Goal: Information Seeking & Learning: Stay updated

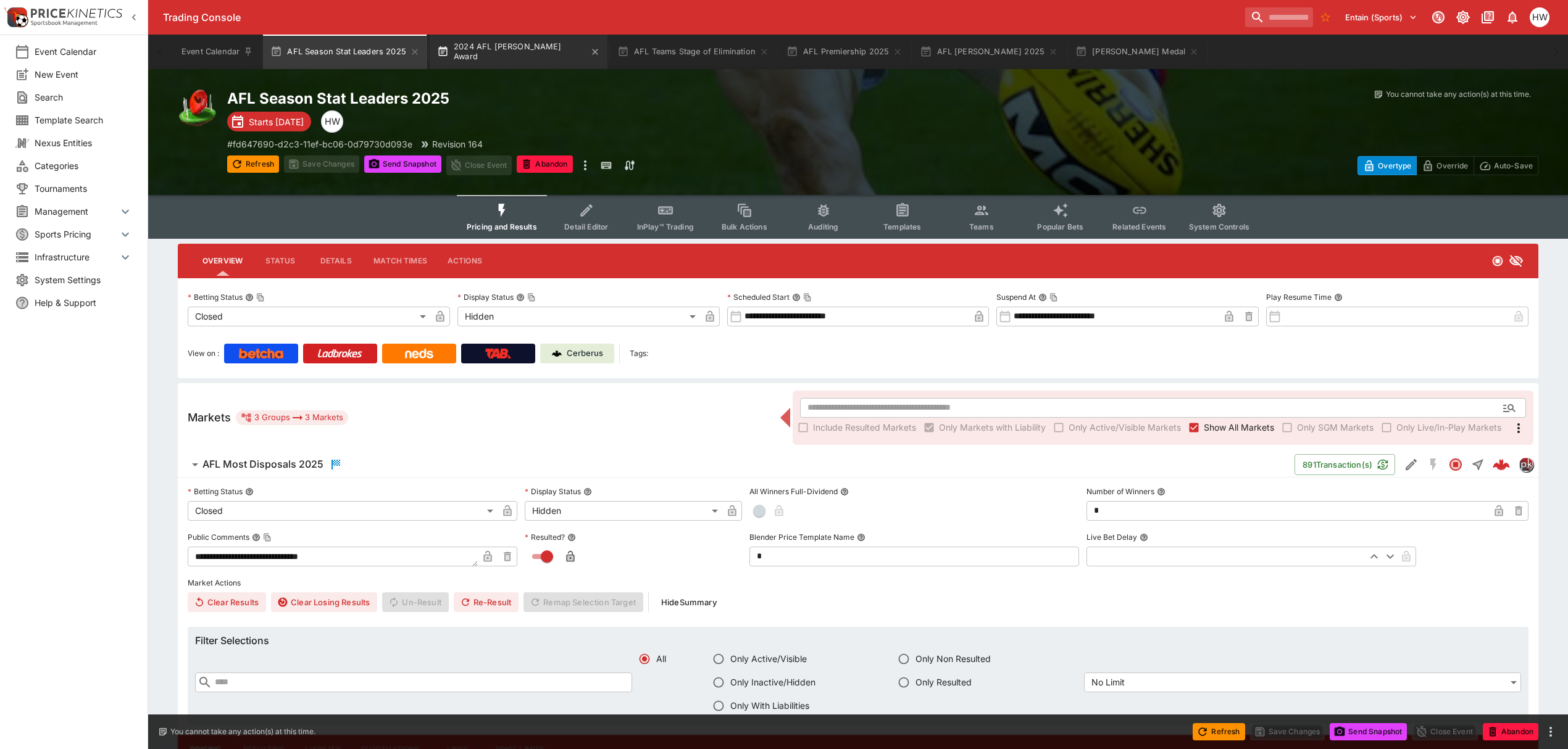
click at [505, 62] on button "2024 AFL Gary Ayres Award" at bounding box center [519, 51] width 178 height 34
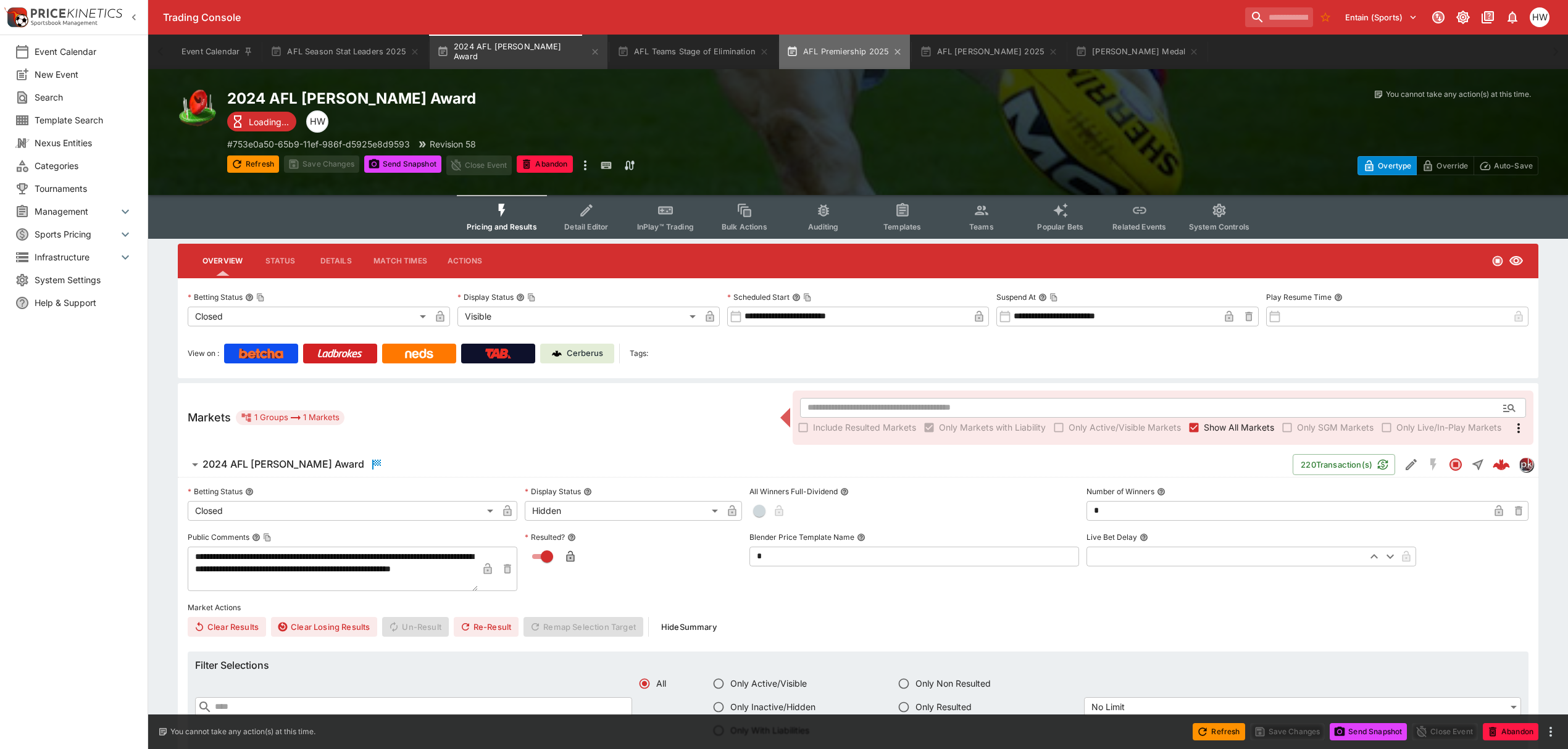
click at [840, 59] on button "AFL Premiership 2025" at bounding box center [845, 51] width 131 height 34
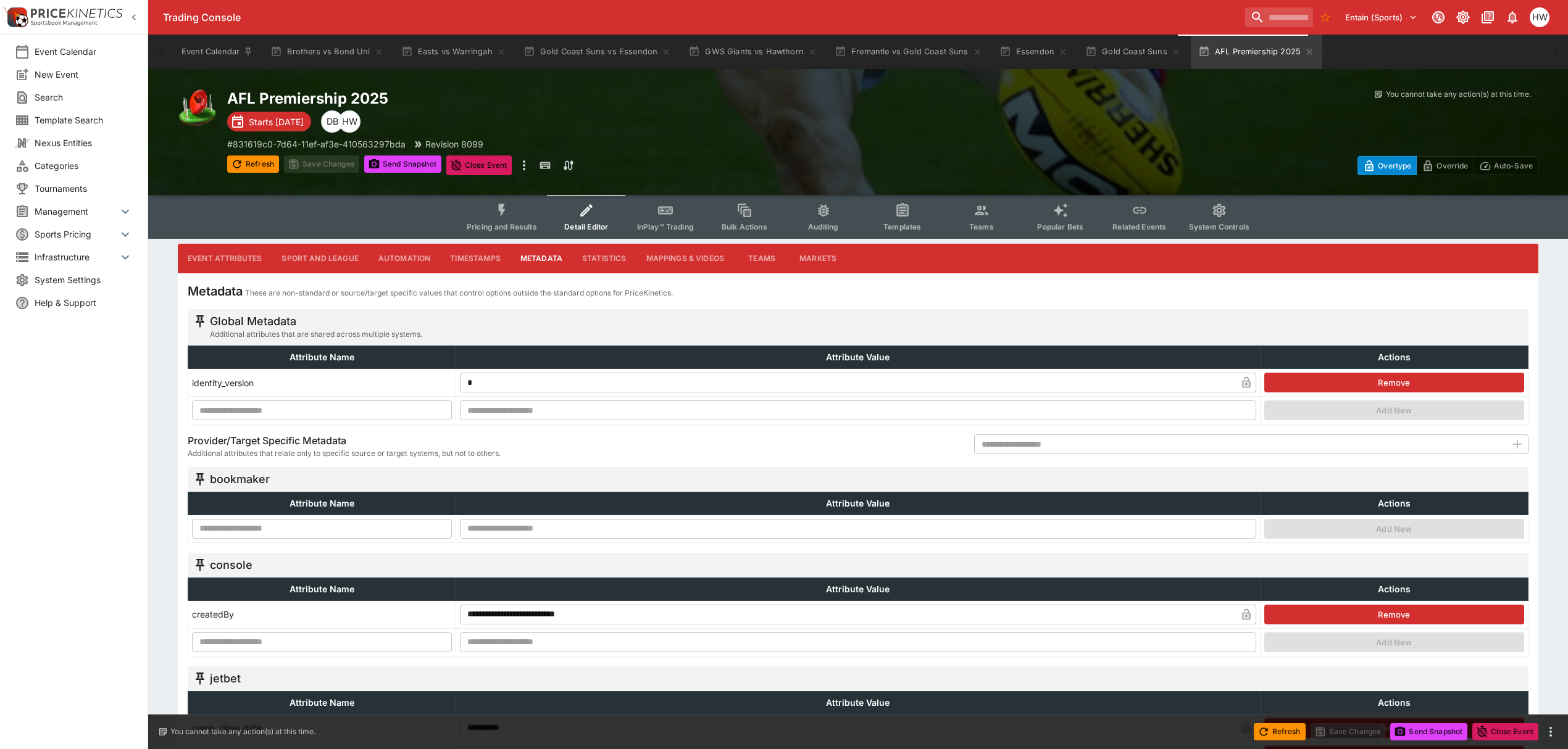
scroll to position [1037, 0]
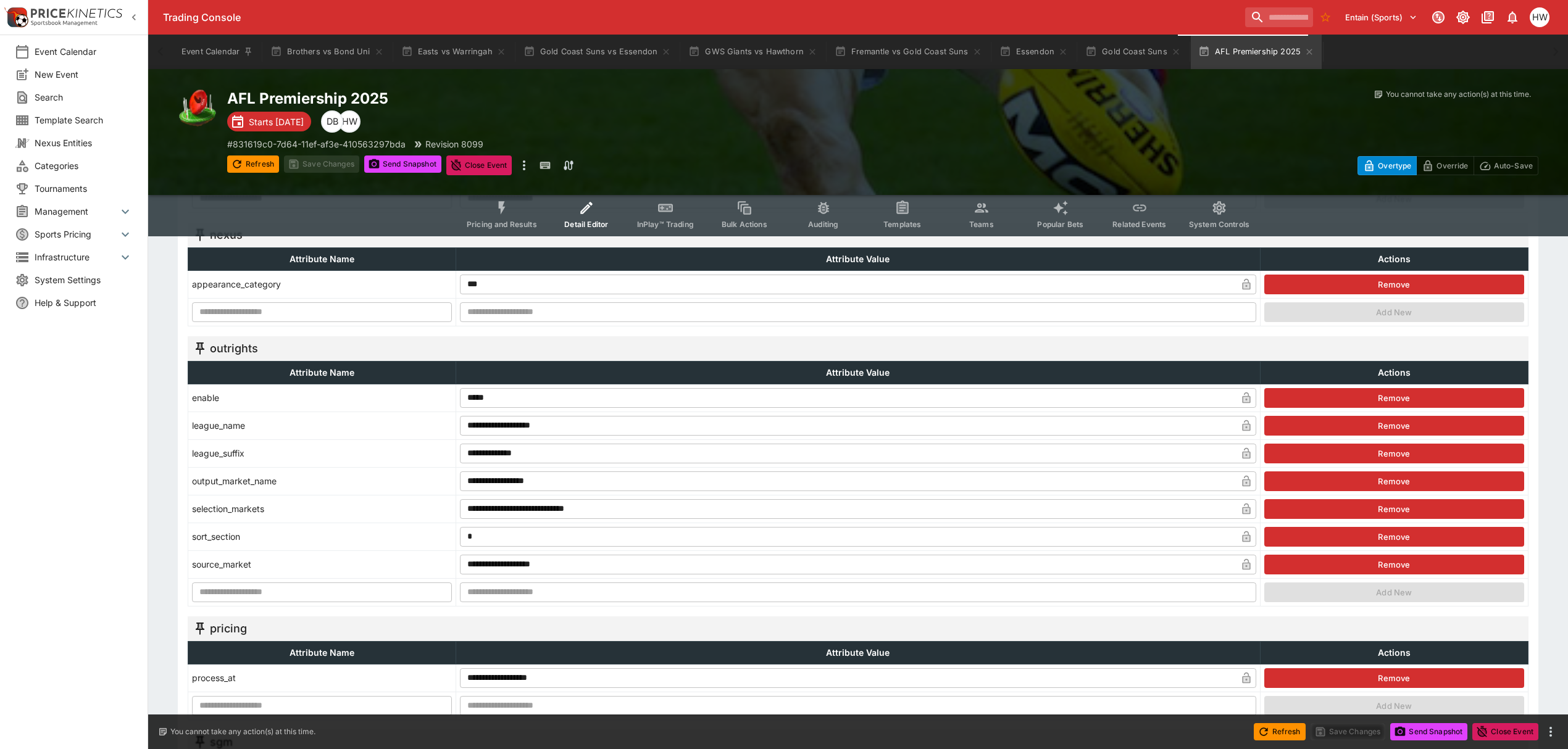
click at [339, 37] on button "Brothers vs Bond Uni" at bounding box center [327, 51] width 128 height 34
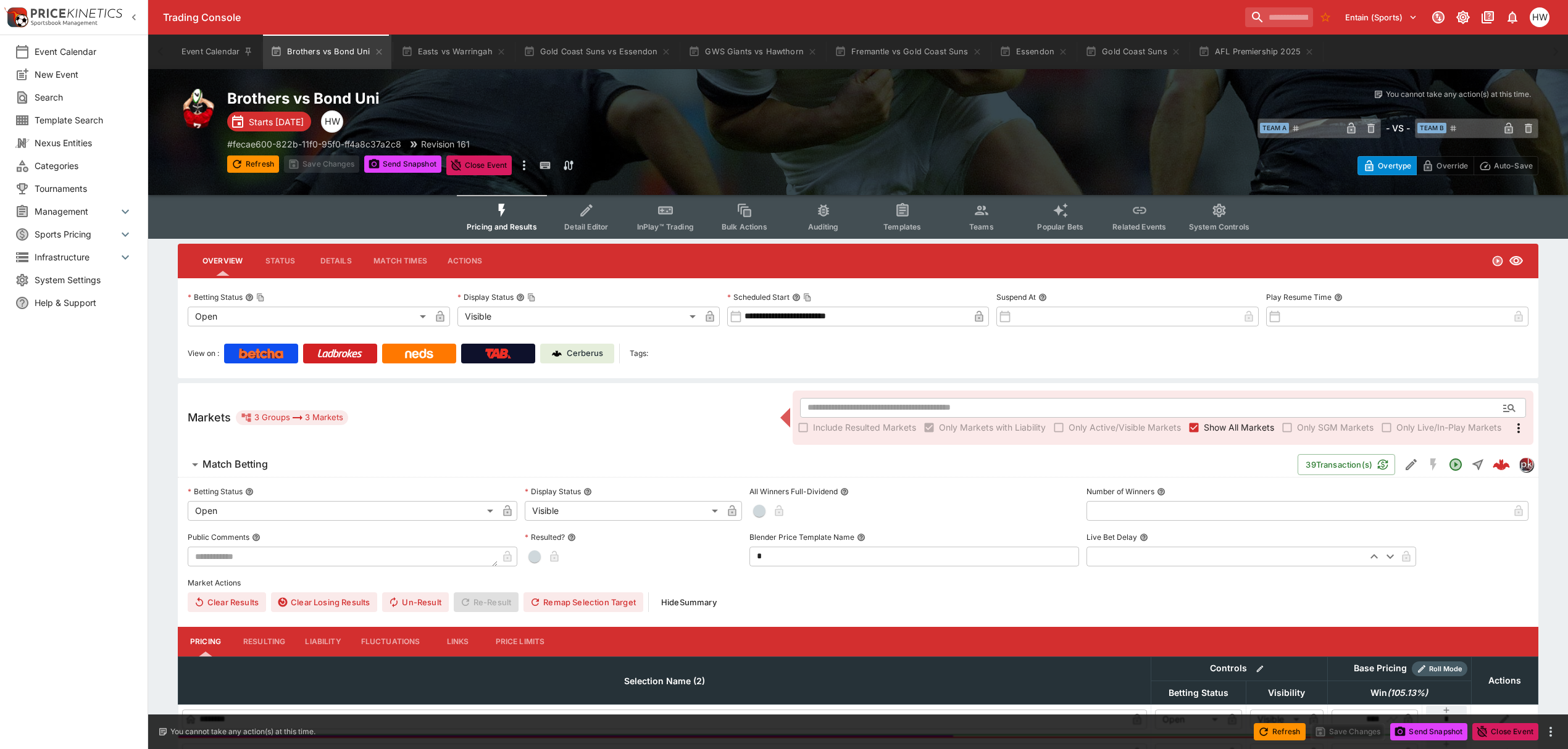
click at [582, 349] on p "Cerberus" at bounding box center [585, 353] width 36 height 12
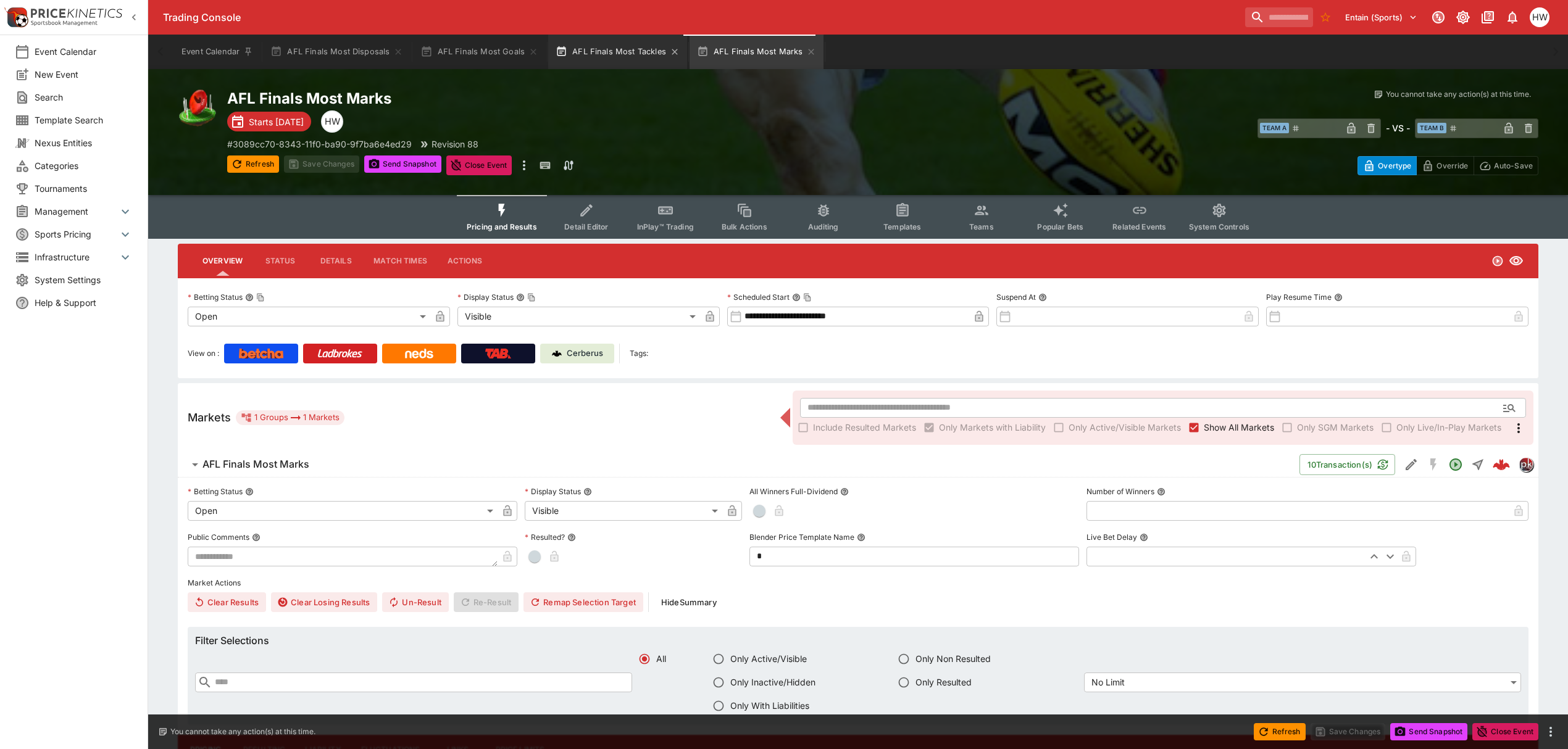
click at [601, 48] on button "AFL Finals Most Tackles" at bounding box center [618, 51] width 139 height 34
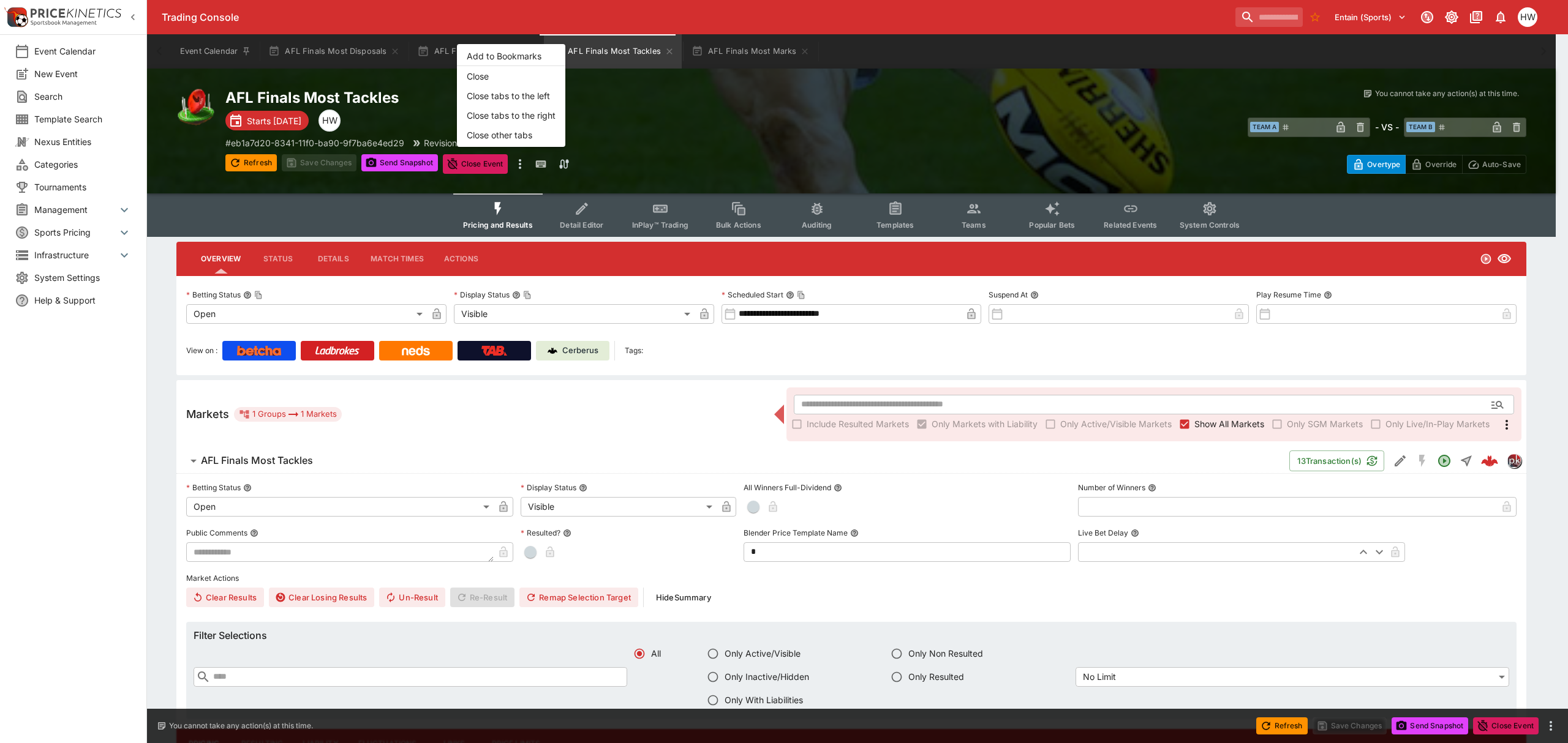
click at [344, 50] on div at bounding box center [784, 371] width 1568 height 743
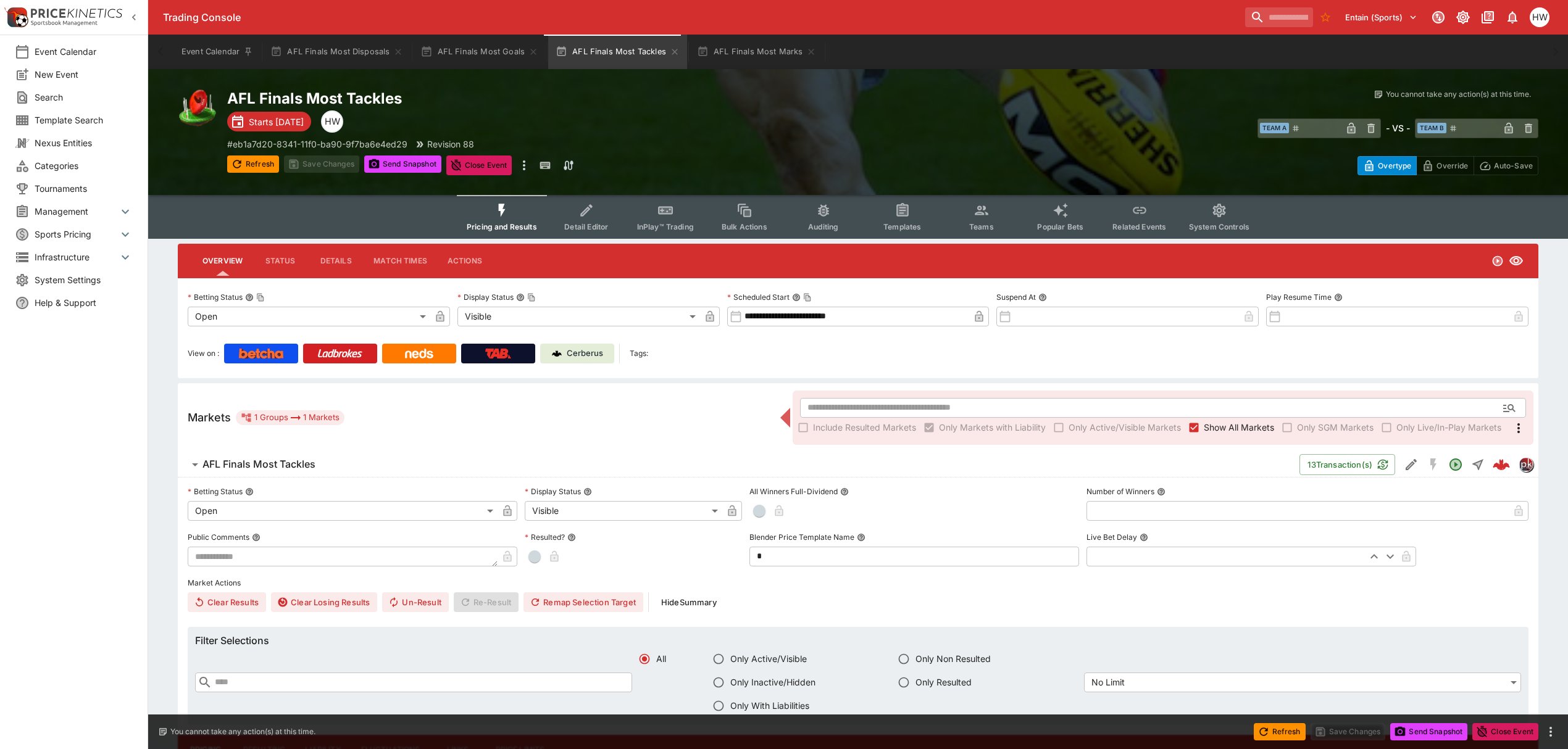
click at [347, 51] on button "AFL Finals Most Disposals" at bounding box center [337, 51] width 147 height 34
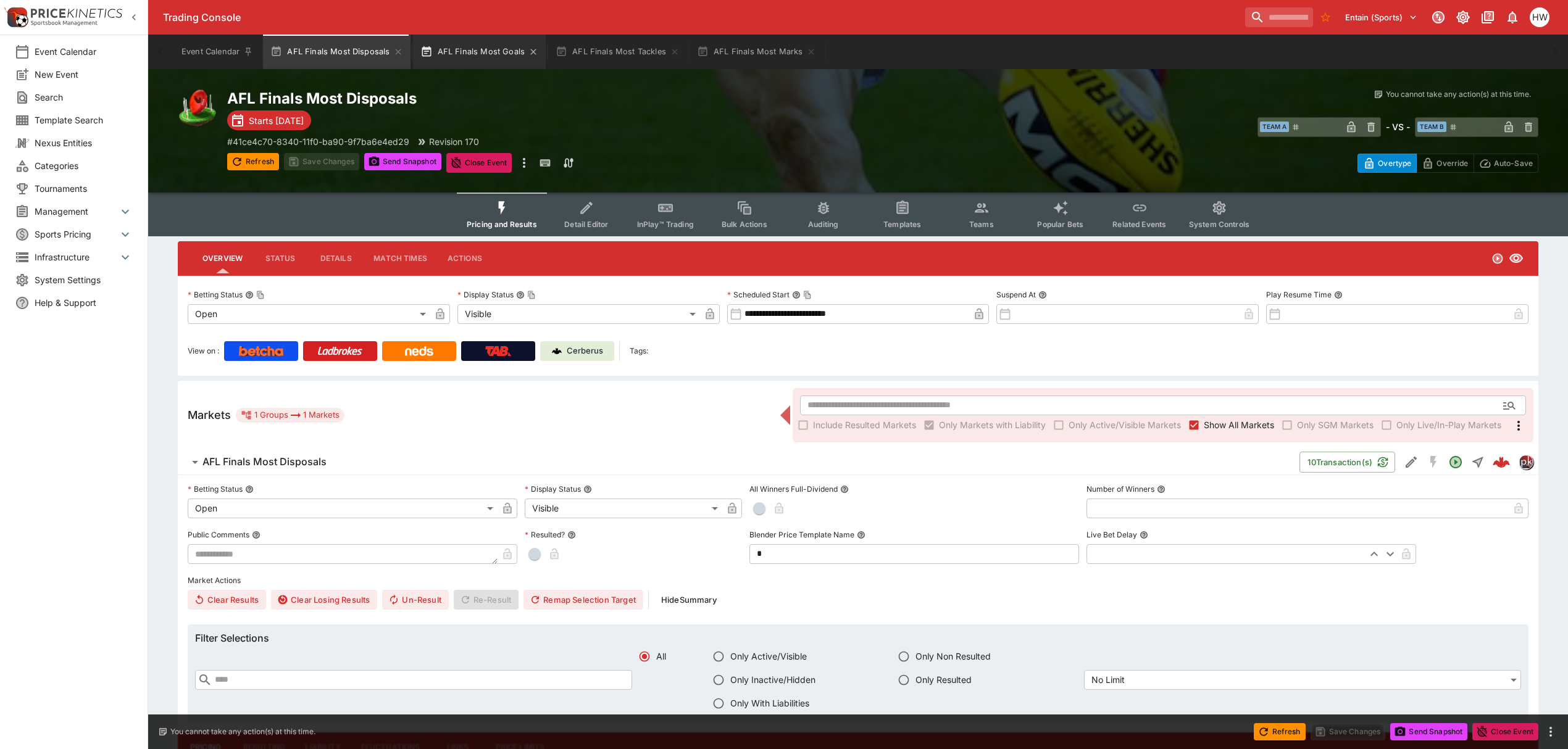
click at [452, 58] on button "AFL Finals Most Goals" at bounding box center [479, 51] width 133 height 34
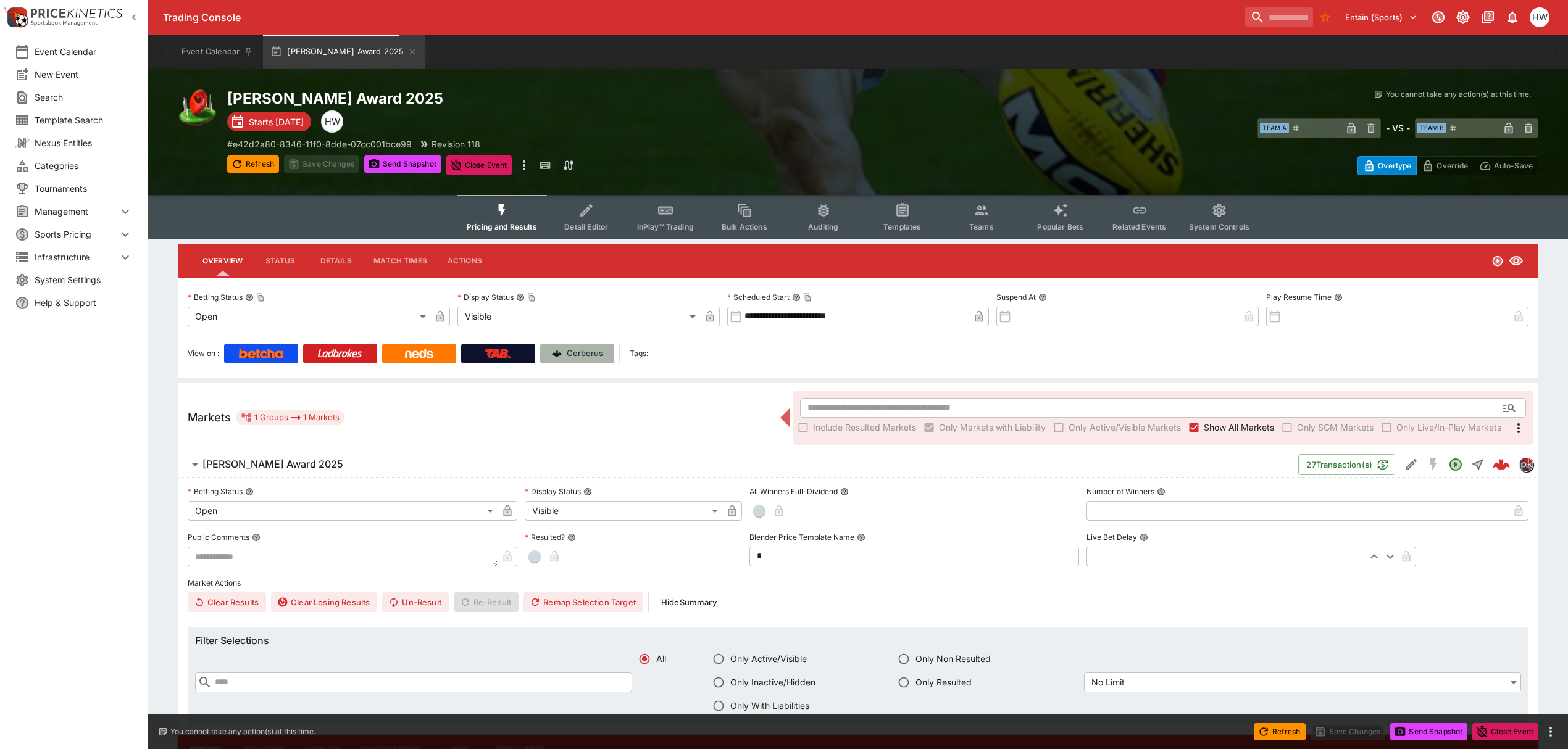
click at [586, 348] on p "Cerberus" at bounding box center [585, 353] width 36 height 12
